Goal: Transaction & Acquisition: Purchase product/service

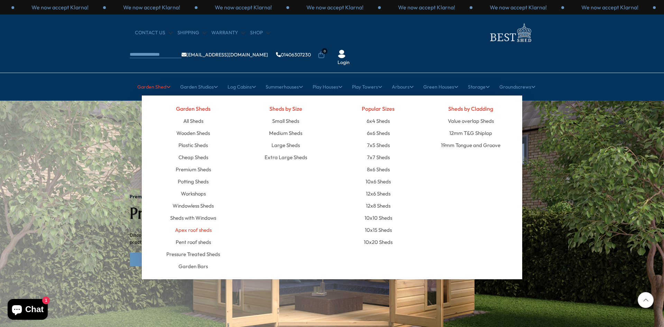
click at [195, 224] on link "Apex roof sheds" at bounding box center [193, 230] width 37 height 12
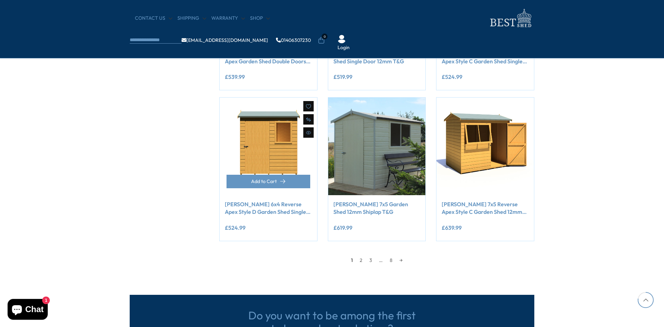
scroll to position [588, 0]
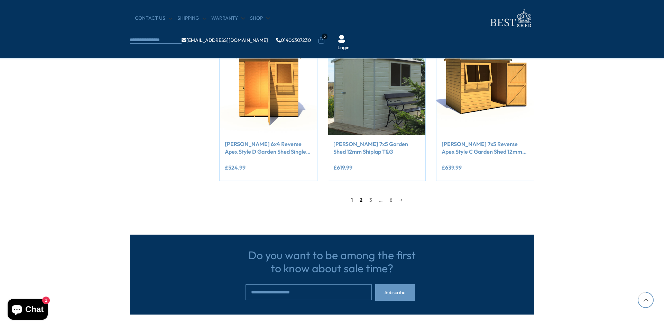
click at [363, 200] on link "2" at bounding box center [361, 200] width 10 height 10
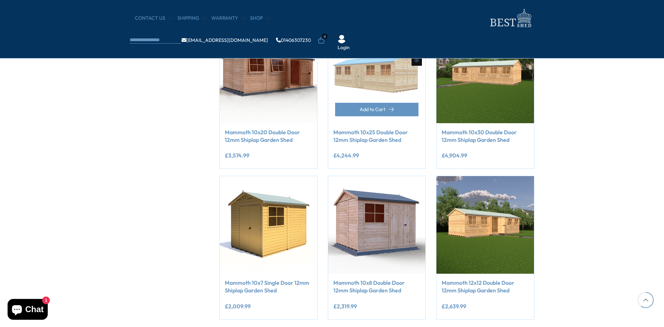
scroll to position [547, 0]
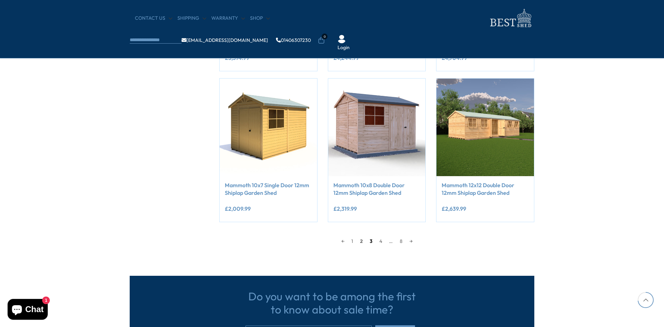
click at [370, 240] on link "3" at bounding box center [371, 241] width 10 height 10
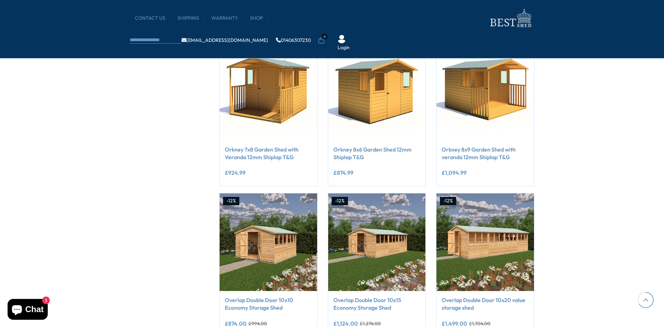
scroll to position [581, 0]
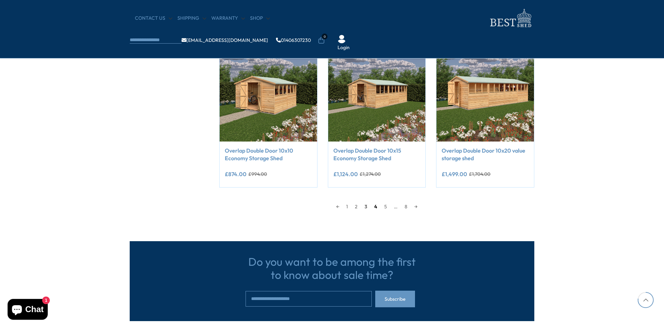
click at [375, 205] on link "4" at bounding box center [376, 206] width 10 height 10
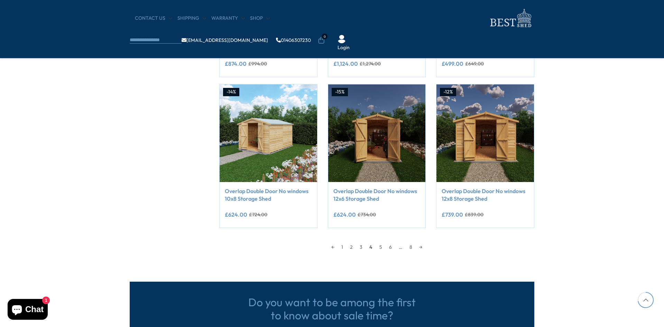
scroll to position [547, 0]
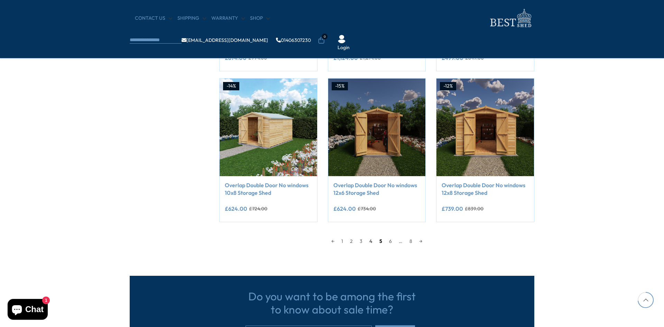
click at [380, 241] on link "5" at bounding box center [381, 241] width 10 height 10
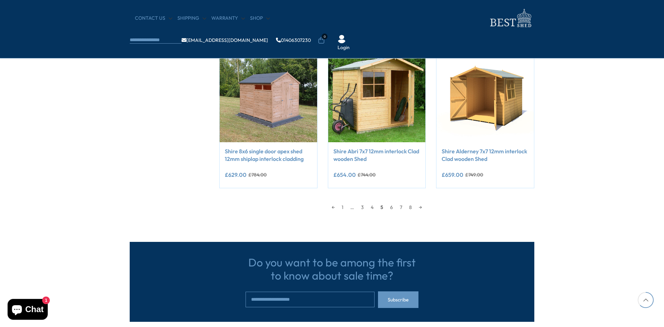
scroll to position [581, 0]
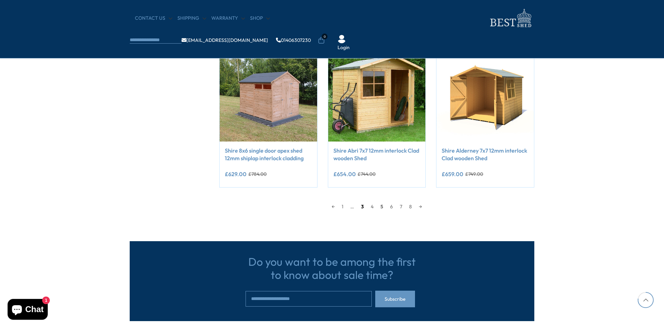
click at [363, 206] on link "3" at bounding box center [362, 206] width 10 height 10
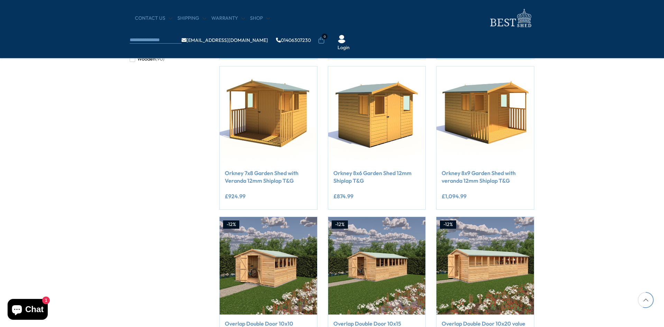
scroll to position [547, 0]
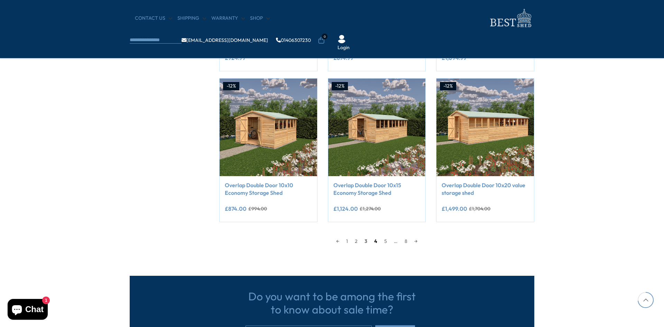
click at [376, 241] on link "4" at bounding box center [376, 241] width 10 height 10
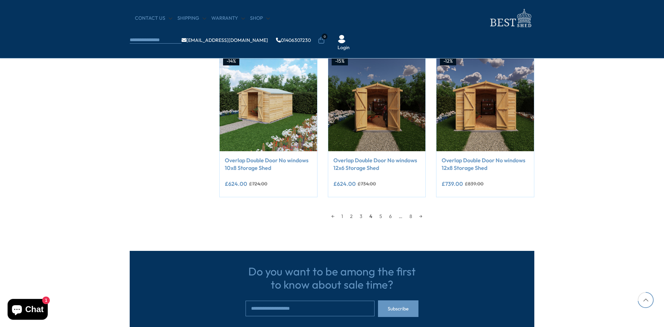
scroll to position [581, 0]
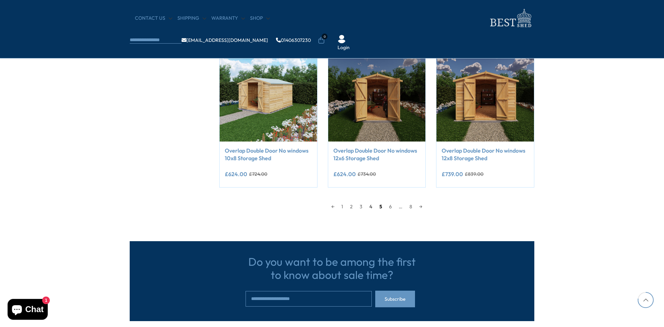
click at [380, 205] on link "5" at bounding box center [381, 206] width 10 height 10
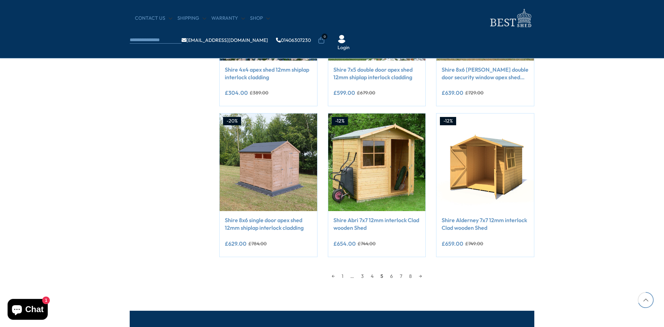
scroll to position [512, 0]
click at [391, 275] on link "6" at bounding box center [391, 275] width 10 height 10
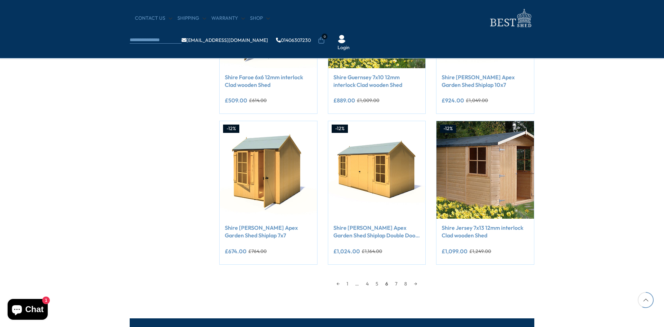
scroll to position [512, 0]
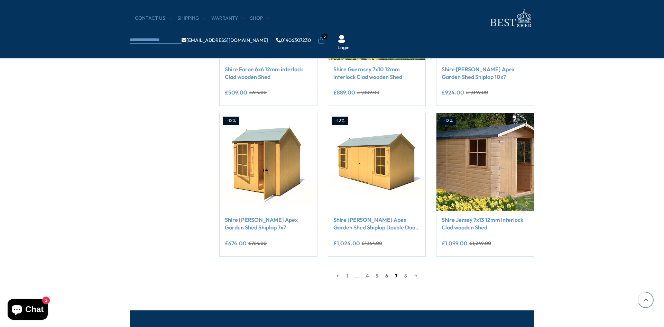
click at [394, 274] on link "7" at bounding box center [395, 275] width 9 height 10
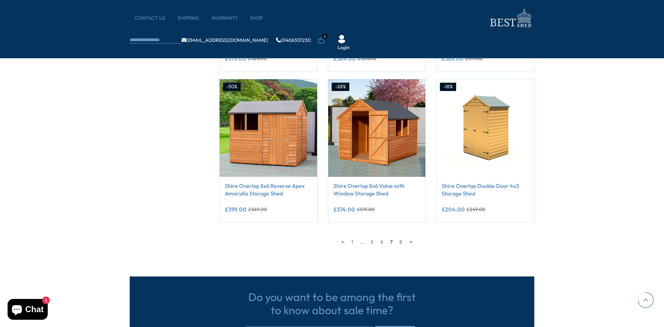
scroll to position [547, 0]
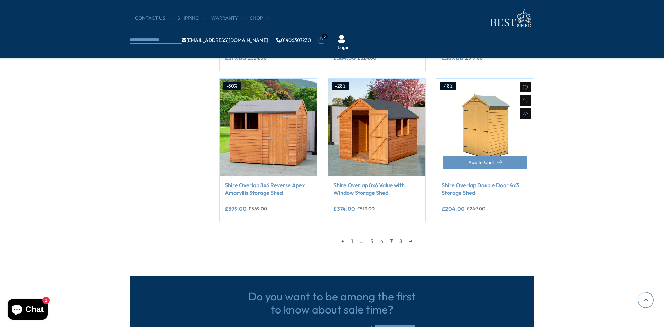
click at [461, 186] on link "Shire Overlap Double Door 4x3 Storage Shed" at bounding box center [484, 189] width 87 height 16
click at [402, 240] on link "8" at bounding box center [401, 241] width 10 height 10
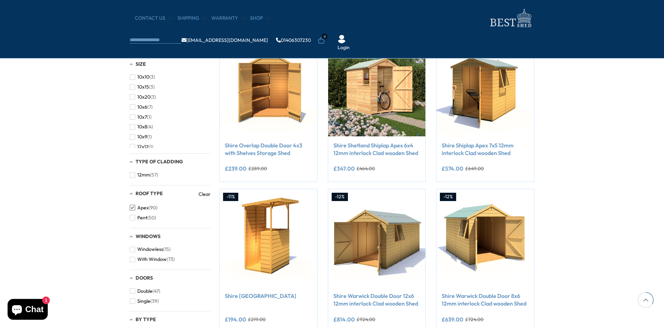
scroll to position [132, 0]
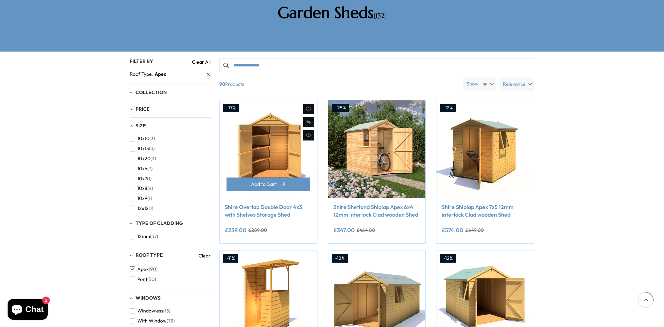
click at [278, 203] on link "Shire Overlap Double Door 4x3 with Shelves Storage Shed" at bounding box center [268, 211] width 87 height 16
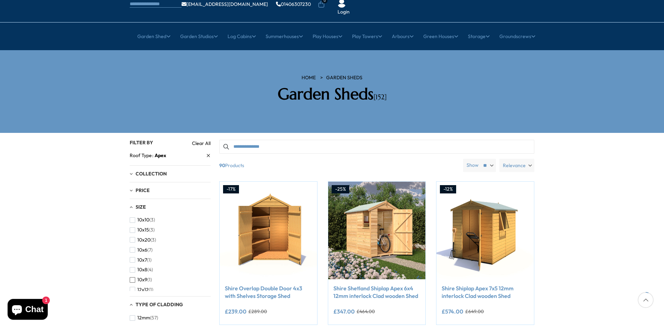
scroll to position [63, 0]
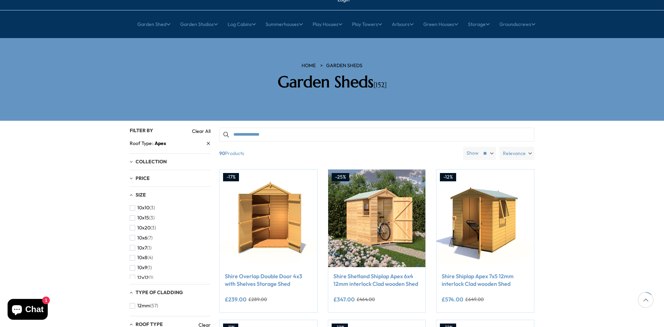
click at [146, 158] on span "Collection" at bounding box center [151, 161] width 31 height 6
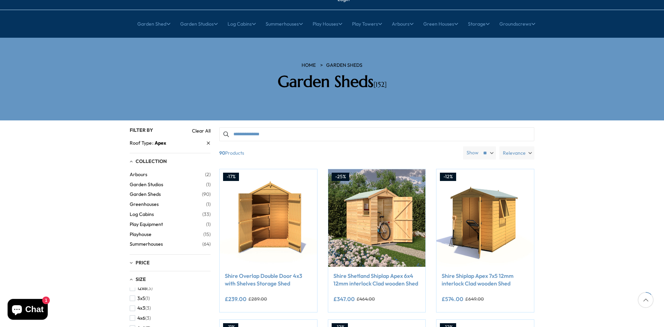
scroll to position [69, 0]
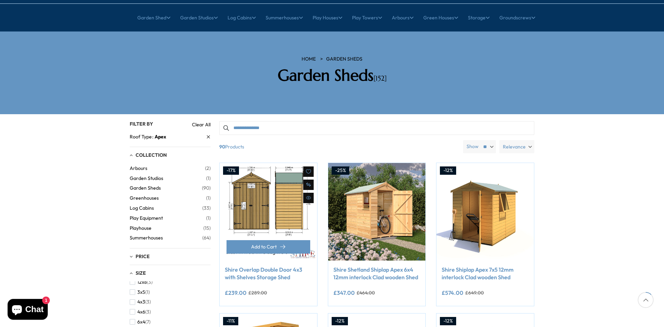
click at [260, 184] on img at bounding box center [268, 211] width 97 height 97
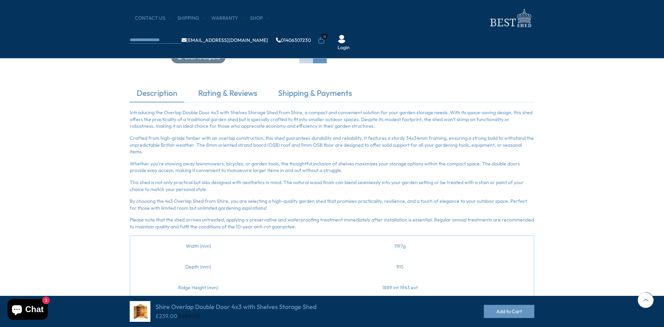
scroll to position [104, 0]
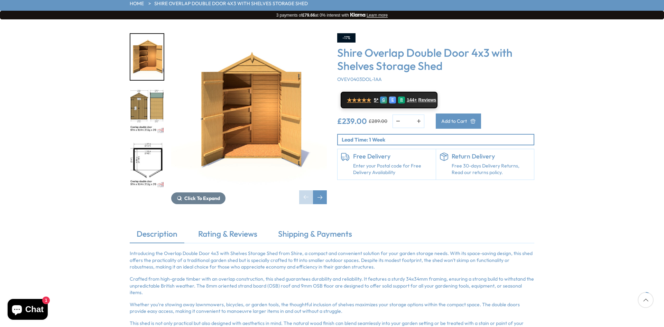
click at [467, 119] on span "Add to Cart" at bounding box center [454, 121] width 26 height 5
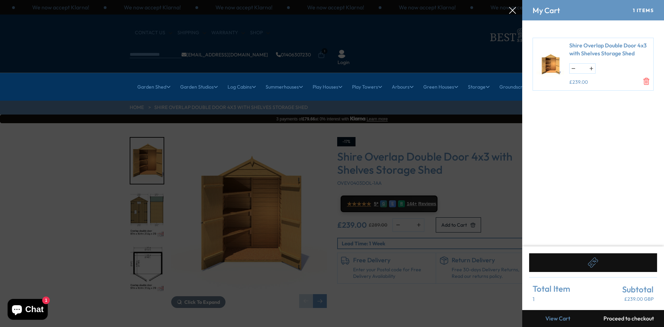
click at [555, 316] on link "View Cart" at bounding box center [557, 318] width 71 height 17
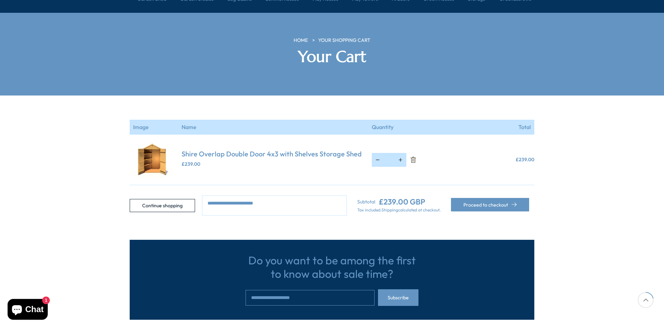
scroll to position [104, 0]
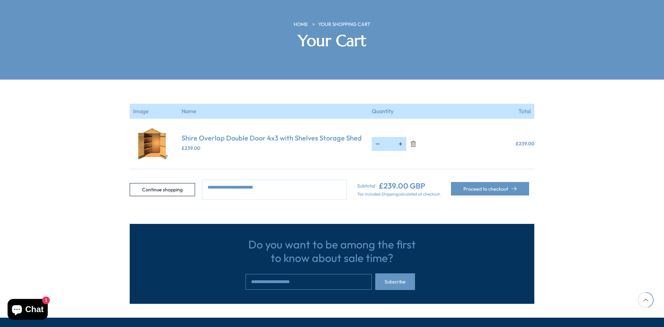
click at [258, 179] on textarea at bounding box center [274, 189] width 145 height 20
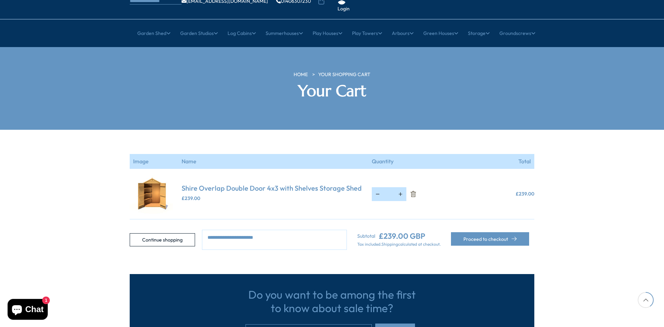
scroll to position [128, 0]
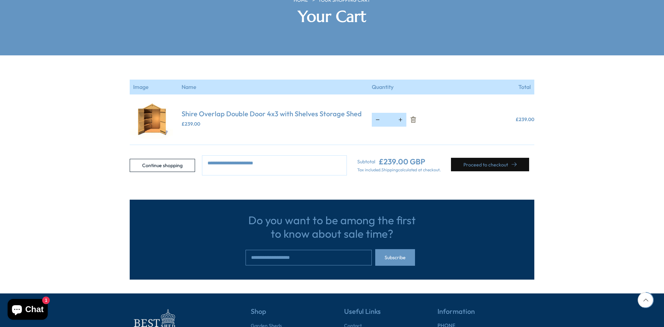
click at [479, 158] on button "Proceed to checkout" at bounding box center [490, 164] width 78 height 13
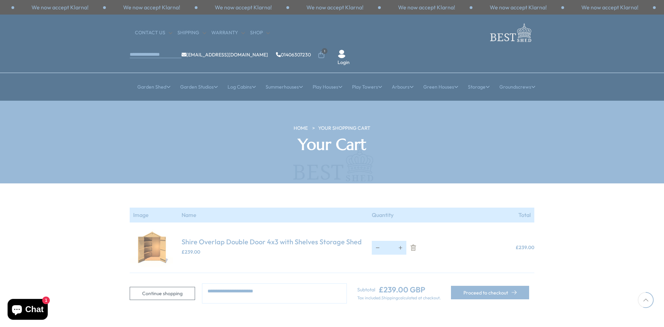
scroll to position [128, 0]
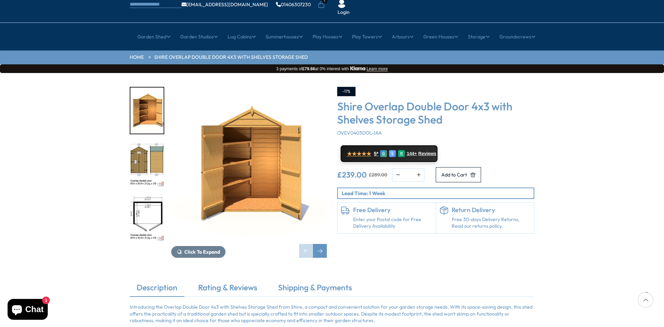
scroll to position [69, 0]
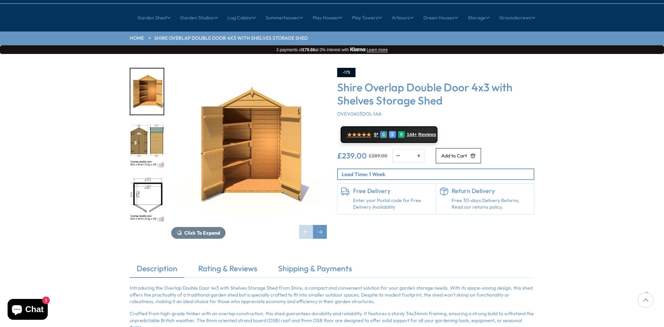
click at [382, 197] on link "Enter your Postal code for Free Delivery Availability" at bounding box center [392, 203] width 79 height 13
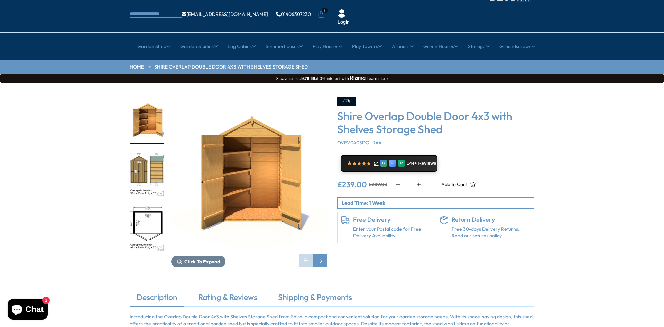
scroll to position [104, 0]
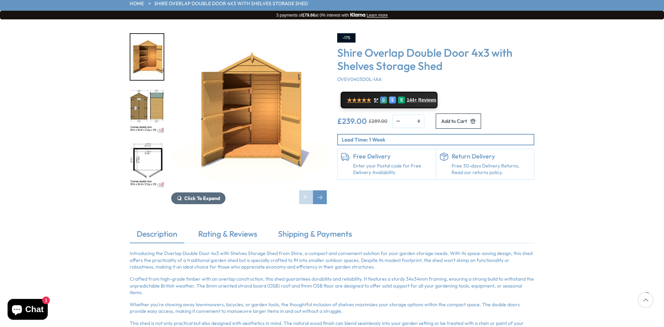
click at [207, 195] on span "Click To Expand" at bounding box center [202, 198] width 36 height 6
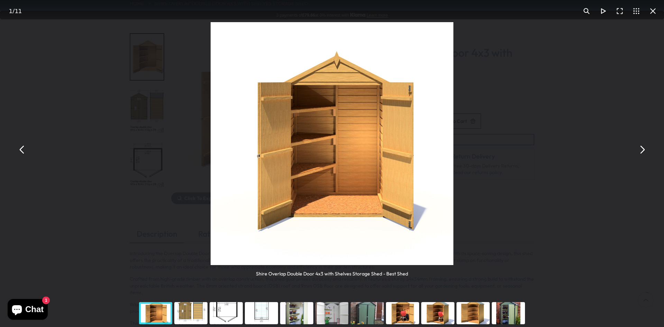
click at [23, 150] on button "You can close this modal content with the ESC key" at bounding box center [22, 149] width 17 height 17
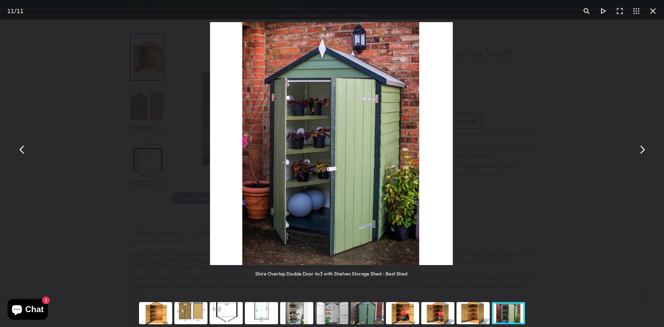
click at [22, 150] on button "You can close this modal content with the ESC key" at bounding box center [22, 149] width 17 height 17
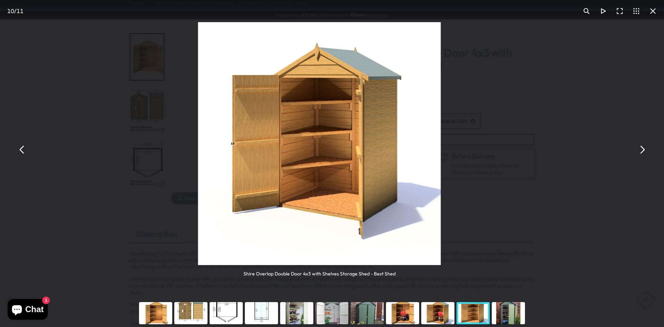
click at [22, 150] on button "You can close this modal content with the ESC key" at bounding box center [22, 149] width 17 height 17
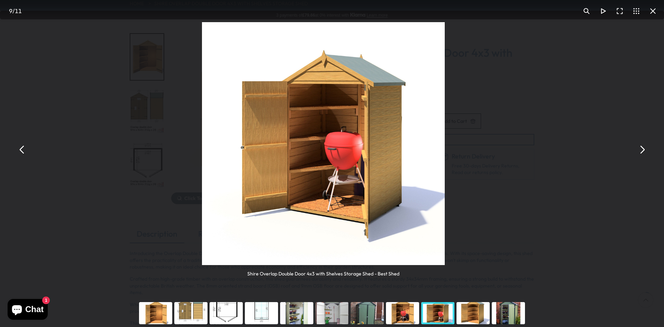
click at [22, 150] on button "You can close this modal content with the ESC key" at bounding box center [22, 149] width 17 height 17
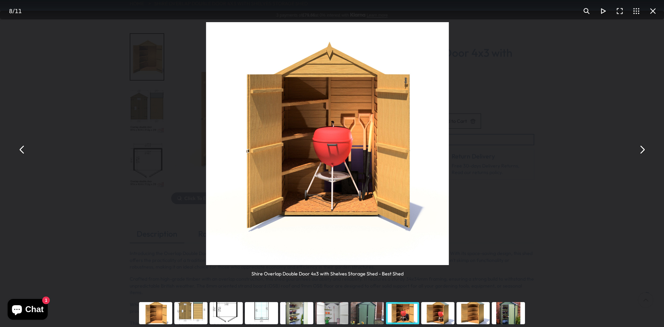
click at [22, 150] on button "You can close this modal content with the ESC key" at bounding box center [22, 149] width 17 height 17
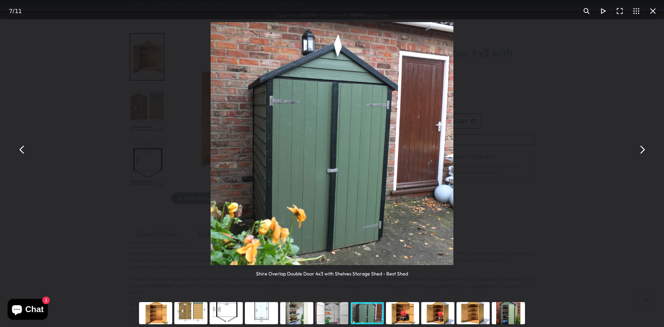
click at [655, 11] on button "You can close this modal content with the ESC key" at bounding box center [652, 11] width 17 height 17
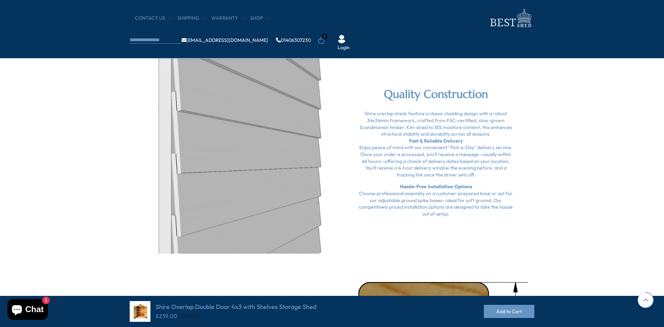
scroll to position [933, 0]
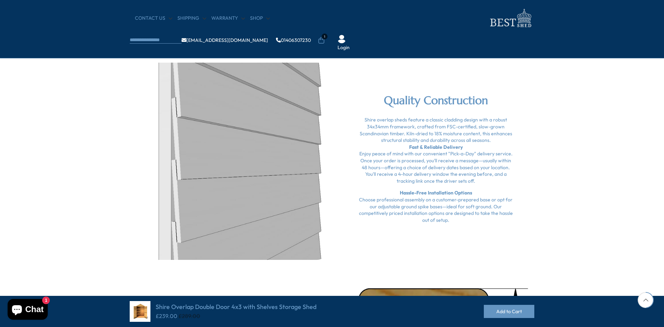
click at [463, 192] on p "Hassle-Free Installation Options Choose professional assembly on a customer-pre…" at bounding box center [436, 206] width 156 height 34
drag, startPoint x: 436, startPoint y: 151, endPoint x: 427, endPoint y: 126, distance: 26.5
click at [434, 150] on p "Fast & Reliable Delivery Enjoy peace of mind with our convenient "Pick-a-Day" d…" at bounding box center [436, 164] width 156 height 41
click at [429, 96] on h2 "Quality Construction" at bounding box center [436, 100] width 156 height 15
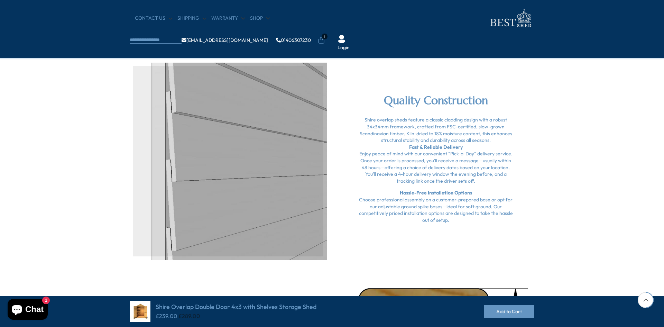
click at [299, 153] on div at bounding box center [228, 161] width 197 height 197
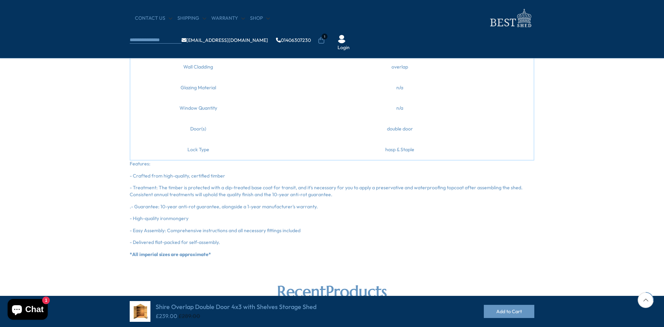
scroll to position [519, 0]
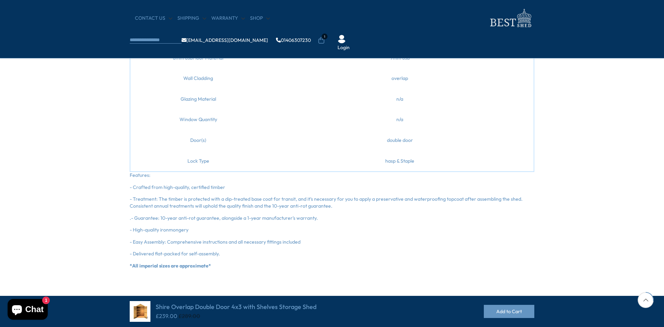
drag, startPoint x: 199, startPoint y: 258, endPoint x: 209, endPoint y: 254, distance: 11.4
click at [198, 262] on strong "*All imperial sizes are approximate*" at bounding box center [170, 265] width 81 height 6
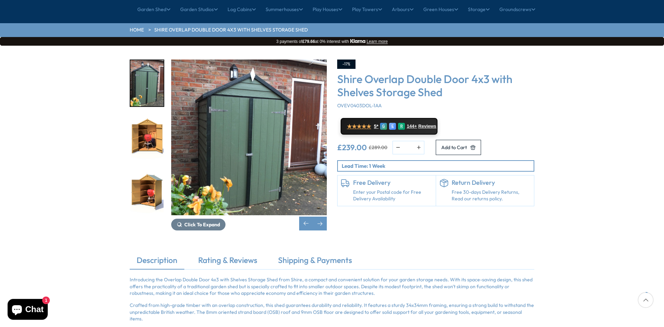
scroll to position [69, 0]
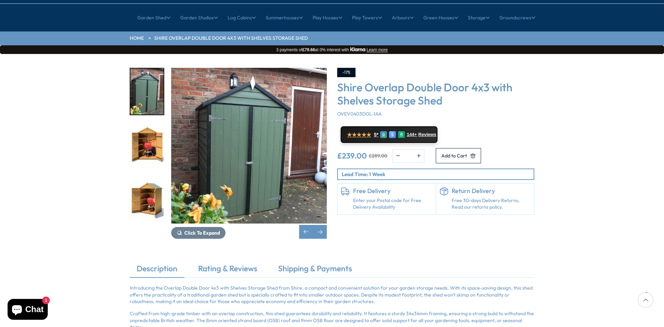
click at [370, 187] on h6 "Free Delivery" at bounding box center [392, 191] width 79 height 8
click at [481, 187] on h6 "Return Delivery" at bounding box center [490, 191] width 79 height 8
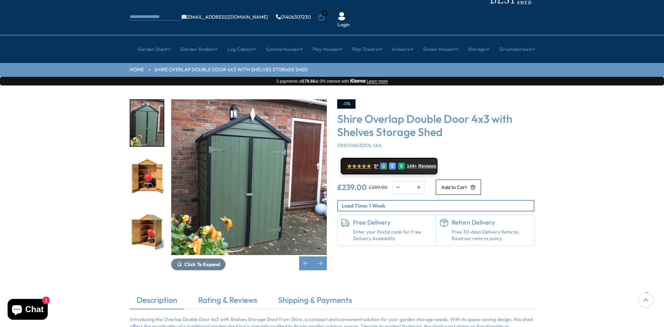
scroll to position [0, 0]
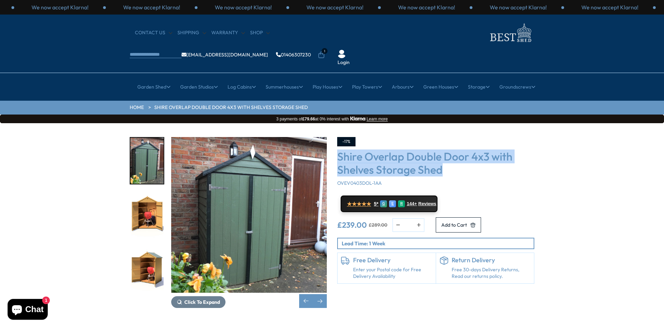
drag, startPoint x: 338, startPoint y: 134, endPoint x: 496, endPoint y: 145, distance: 158.4
click at [496, 150] on h3 "Shire Overlap Double Door 4x3 with Shelves Storage Shed" at bounding box center [435, 163] width 197 height 27
copy h3 "Shire Overlap Double Door 4x3 with Shelves Storage Shed"
click at [23, 312] on icon "Chat window" at bounding box center [17, 309] width 17 height 17
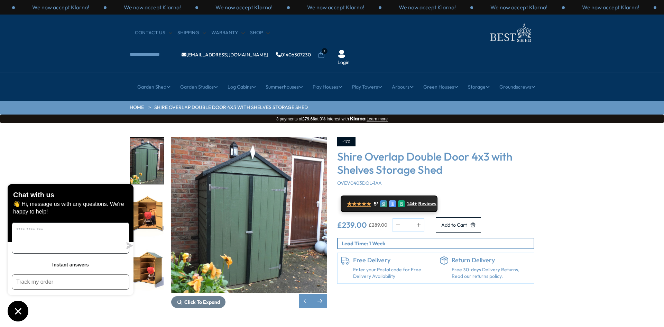
click at [32, 239] on textarea "Message us" at bounding box center [67, 238] width 110 height 30
paste textarea "**********"
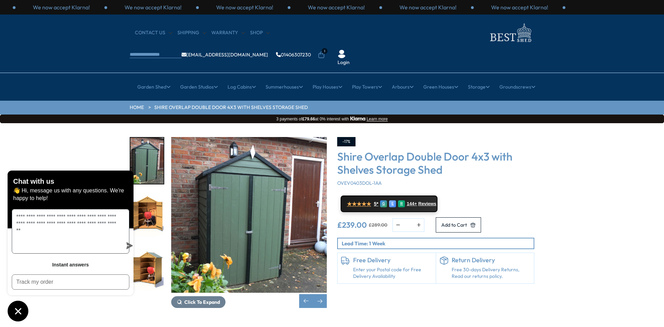
click at [20, 224] on textarea "**********" at bounding box center [67, 231] width 110 height 44
drag, startPoint x: 70, startPoint y: 244, endPoint x: 76, endPoint y: 241, distance: 7.6
click at [71, 244] on textarea "**********" at bounding box center [67, 231] width 110 height 44
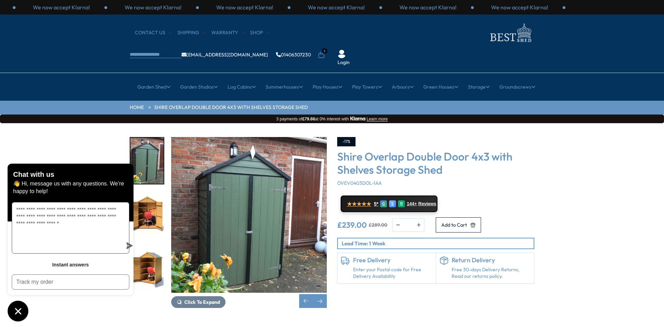
type textarea "**********"
click at [127, 245] on icon "submit" at bounding box center [130, 245] width 7 height 7
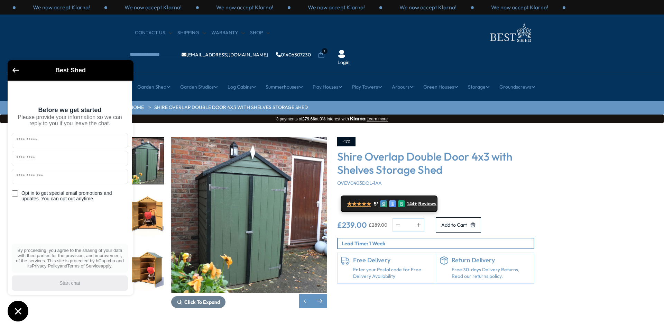
click at [51, 142] on input "text" at bounding box center [70, 140] width 116 height 15
type input "****"
type input "*********"
click at [56, 181] on input "text" at bounding box center [70, 176] width 116 height 15
type input "**********"
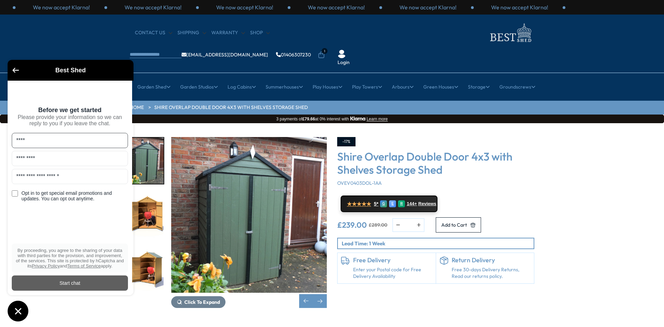
click at [71, 282] on div "Start chat" at bounding box center [70, 283] width 108 height 8
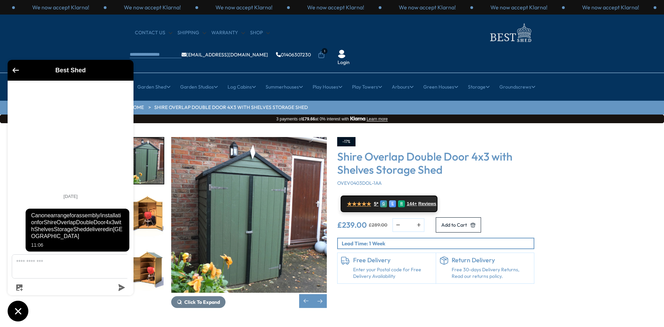
click at [327, 48] on span "1" at bounding box center [324, 51] width 6 height 6
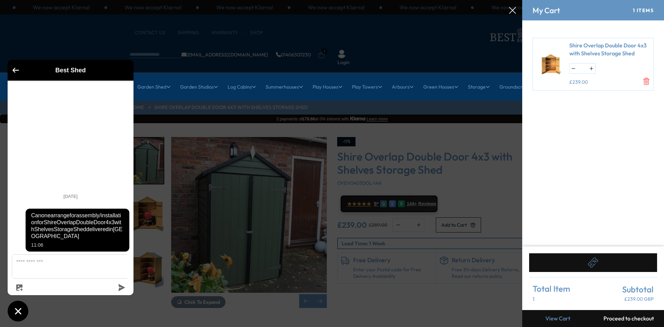
click at [593, 260] on icon at bounding box center [593, 262] width 10 height 10
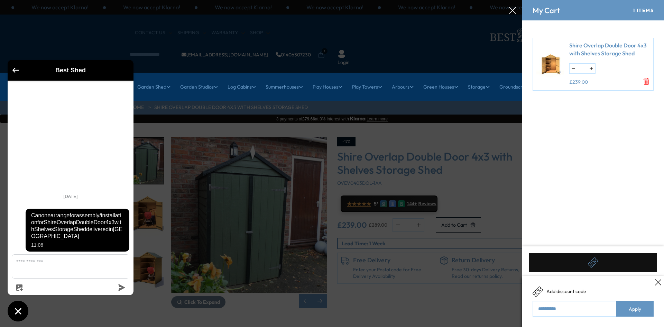
click at [658, 281] on icon at bounding box center [658, 282] width 6 height 6
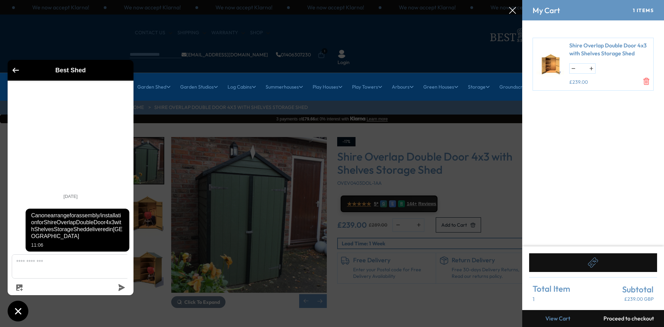
click at [557, 318] on link "View Cart" at bounding box center [557, 318] width 71 height 17
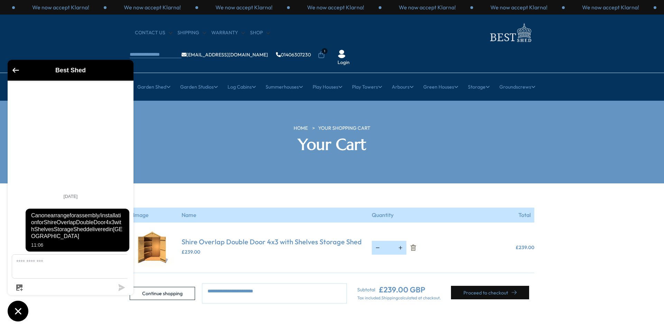
click at [485, 286] on button "Proceed to checkout" at bounding box center [490, 292] width 78 height 13
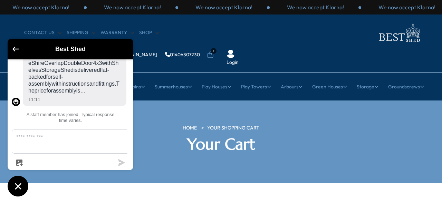
scroll to position [55, 0]
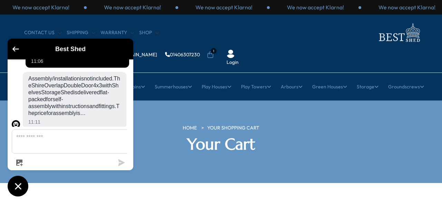
click at [88, 117] on span "Assembly/installation is not included. The Shire Overlap Double Door 4x3 with S…" at bounding box center [74, 95] width 93 height 41
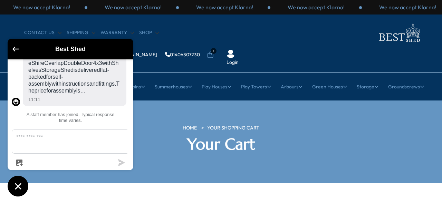
click at [68, 94] on span "Assembly/installation is not included. The Shire Overlap Double Door 4x3 with S…" at bounding box center [74, 73] width 93 height 41
click at [43, 94] on span "Assembly/installation is not included. The Shire Overlap Double Door 4x3 with S…" at bounding box center [74, 73] width 93 height 41
click at [58, 94] on span "Assembly/installation is not included. The Shire Overlap Double Door 4x3 with S…" at bounding box center [74, 73] width 93 height 41
click at [55, 103] on div "11:11" at bounding box center [74, 100] width 93 height 8
click at [120, 143] on textarea "Message us" at bounding box center [74, 142] width 125 height 24
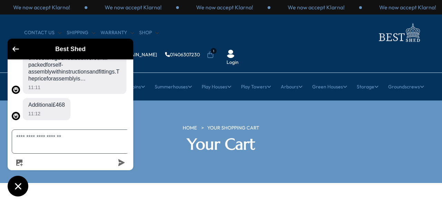
scroll to position [97, 0]
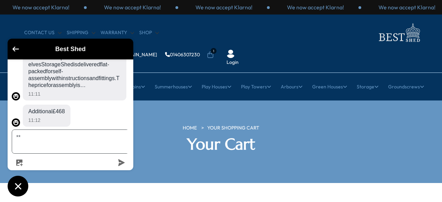
type textarea "*"
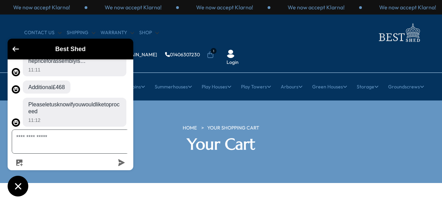
type textarea "**********"
click at [119, 161] on icon "submit" at bounding box center [122, 162] width 7 height 7
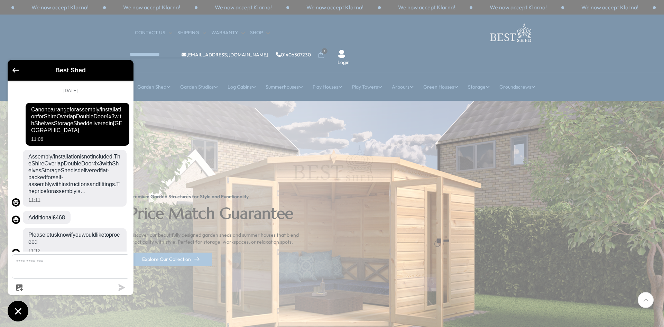
scroll to position [84, 0]
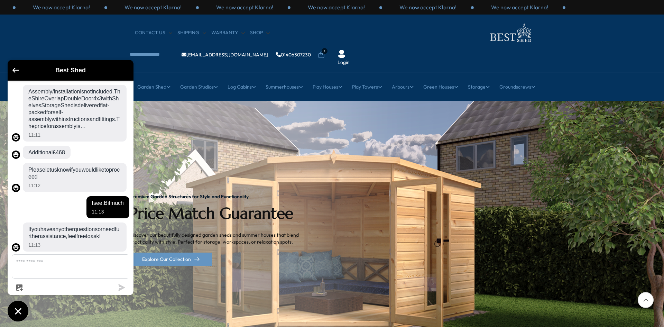
click at [327, 48] on span "1" at bounding box center [324, 51] width 6 height 6
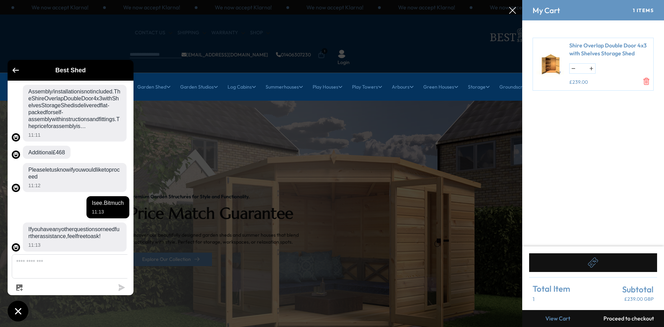
click at [631, 318] on button "Proceed to checkout" at bounding box center [628, 318] width 71 height 17
